Goal: Find specific page/section: Find specific page/section

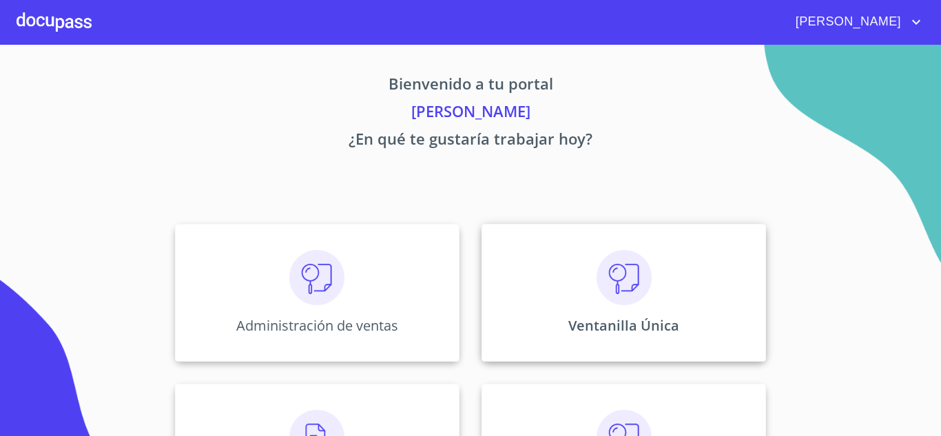
click at [632, 299] on img at bounding box center [624, 277] width 55 height 55
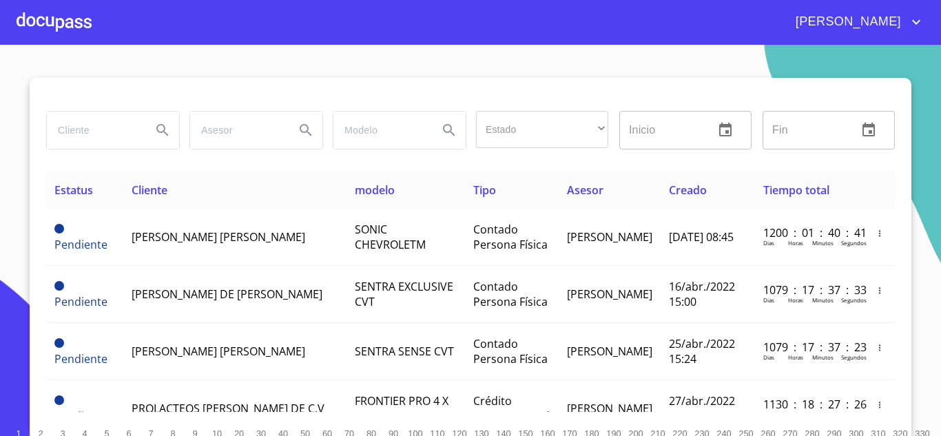
click at [106, 141] on input "search" at bounding box center [94, 130] width 94 height 37
type input "gama expert"
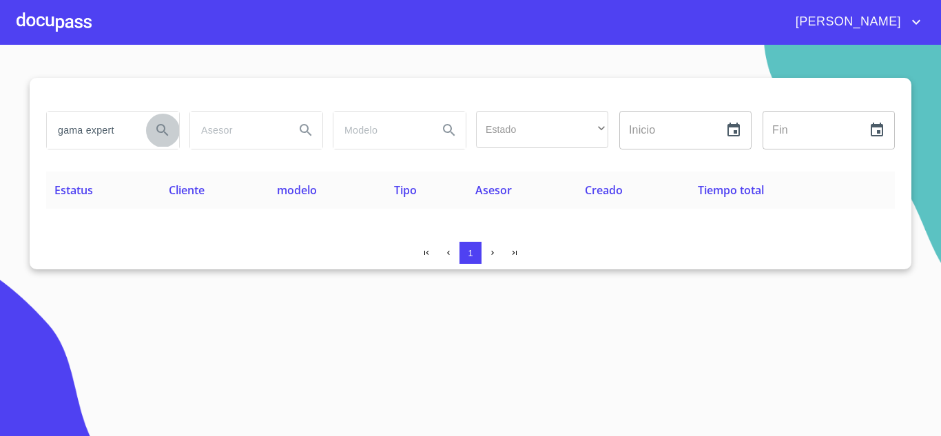
click at [155, 127] on icon "Search" at bounding box center [162, 130] width 17 height 17
click at [165, 127] on icon "Search" at bounding box center [162, 130] width 12 height 12
click at [156, 127] on icon "Search" at bounding box center [162, 130] width 17 height 17
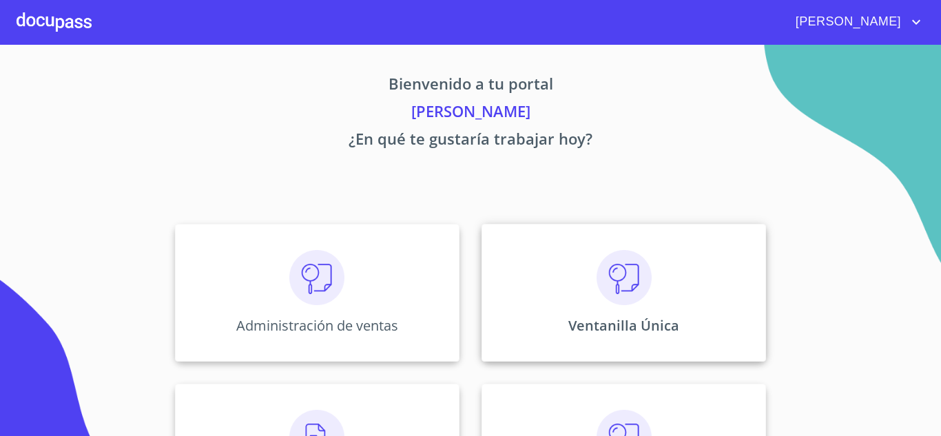
click at [601, 289] on img at bounding box center [624, 277] width 55 height 55
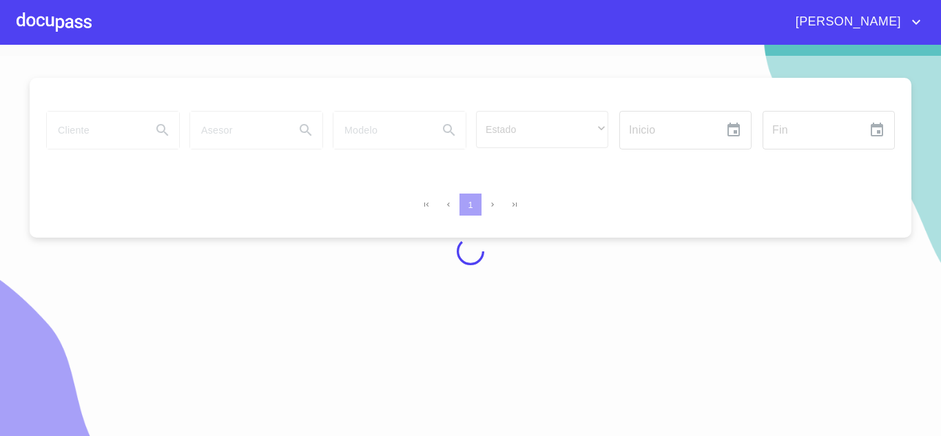
click at [75, 132] on div at bounding box center [470, 251] width 941 height 391
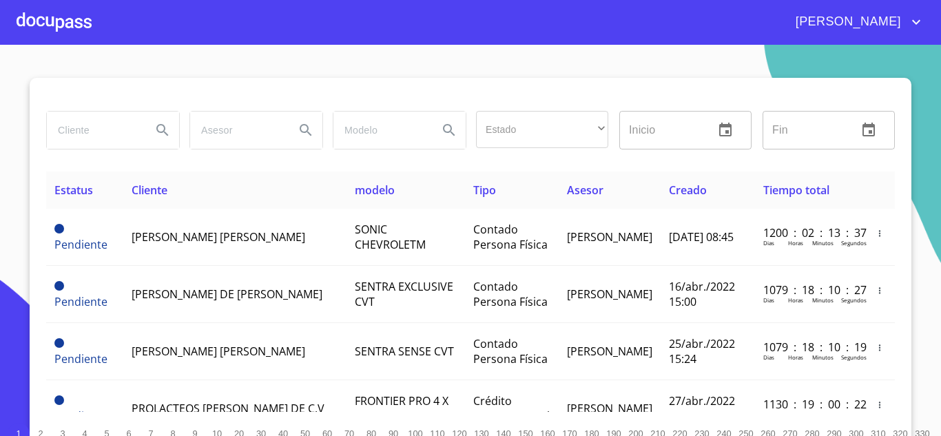
click at [89, 142] on input "search" at bounding box center [94, 130] width 94 height 37
type input "GAMA EXPERT LEASE"
click at [154, 133] on icon "Search" at bounding box center [162, 130] width 17 height 17
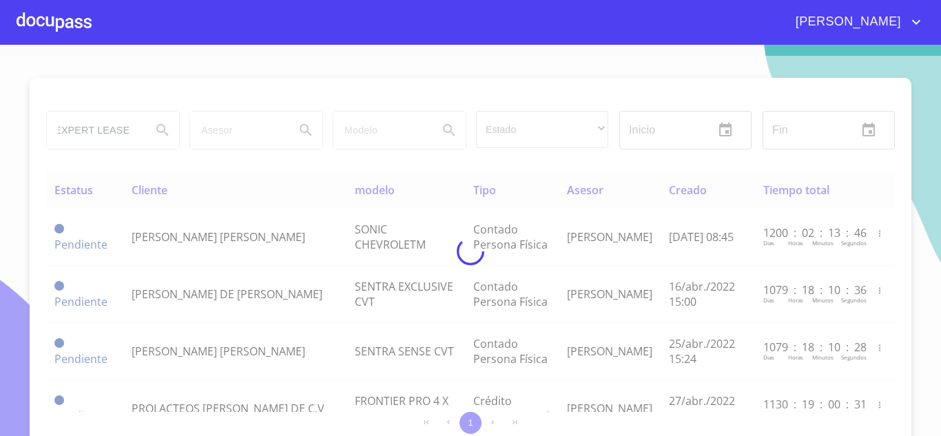
scroll to position [0, 0]
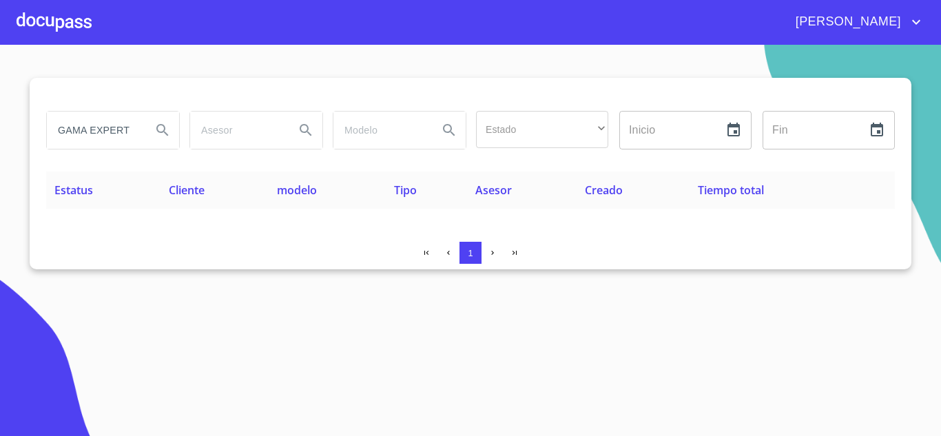
type button "GAMA EXPERT LEASE"
drag, startPoint x: 136, startPoint y: 133, endPoint x: 0, endPoint y: 133, distance: 136.4
click at [0, 133] on section "GAMA EXPERT LEASE Estado ​ ​ Inicio ​ Fin ​ Estatus Cliente modelo Tipo Asesor …" at bounding box center [470, 240] width 941 height 391
type input "E"
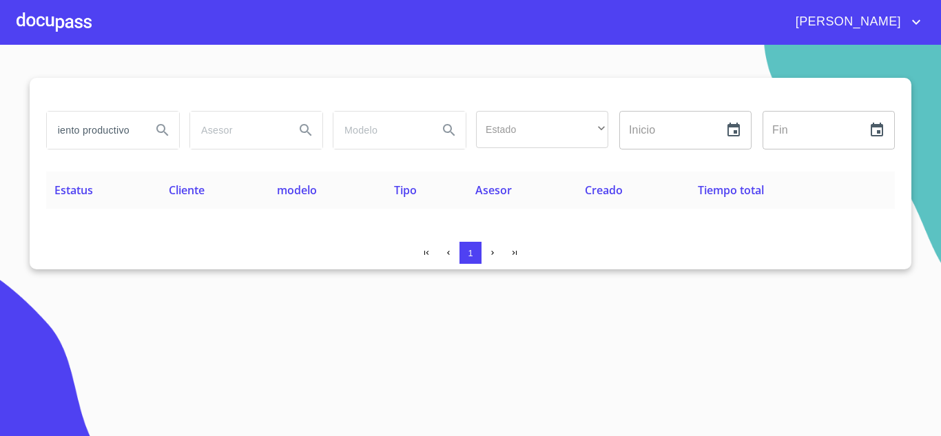
type input "arrendamiento productivo"
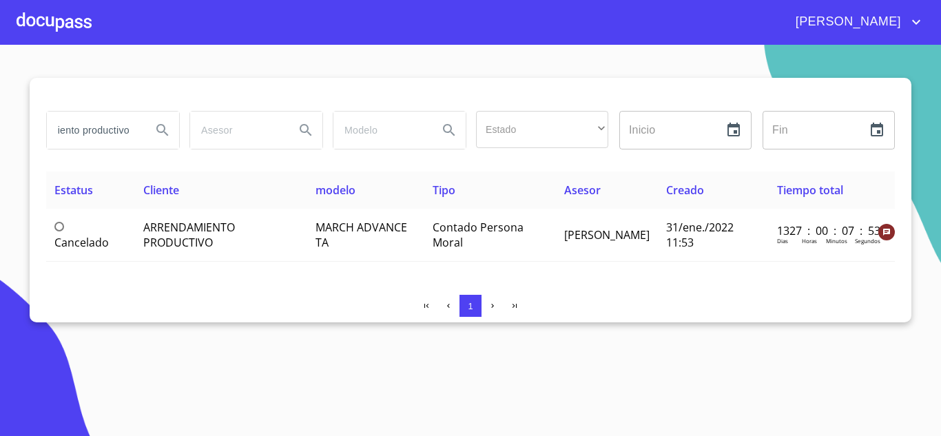
scroll to position [0, 0]
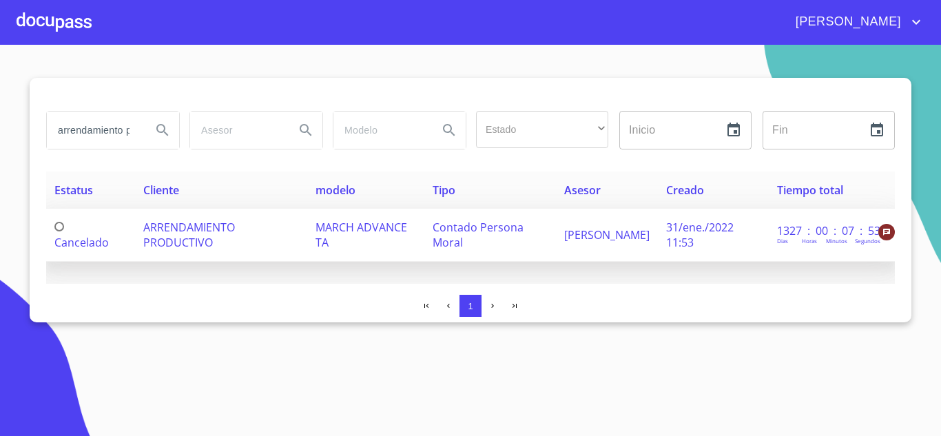
click at [187, 222] on span "ARRENDAMIENTO PRODUCTIVO" at bounding box center [189, 235] width 92 height 30
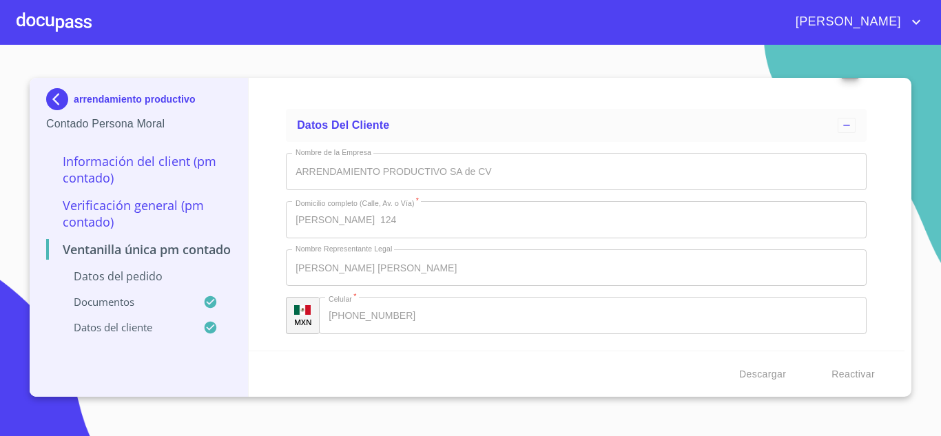
scroll to position [3713, 0]
